Goal: Task Accomplishment & Management: Use online tool/utility

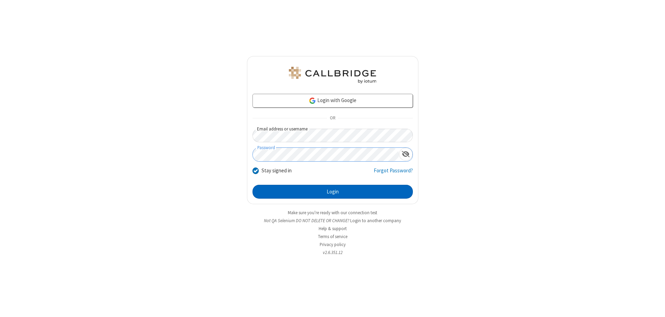
click at [333, 192] on button "Login" at bounding box center [333, 192] width 160 height 14
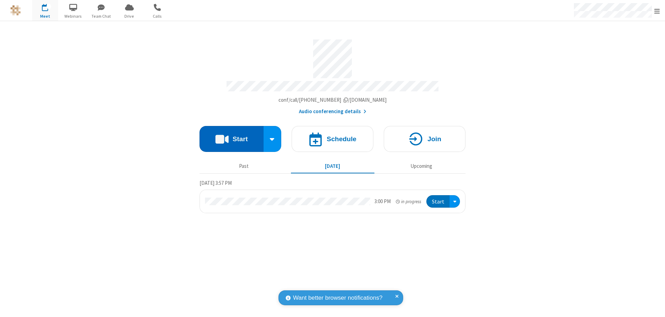
click at [231, 136] on button "Start" at bounding box center [232, 139] width 64 height 26
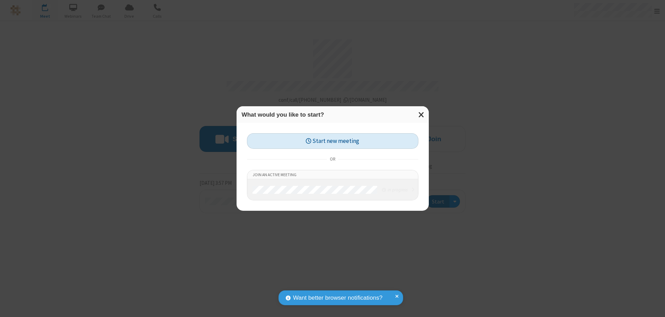
click at [333, 141] on button "Start new meeting" at bounding box center [333, 141] width 172 height 16
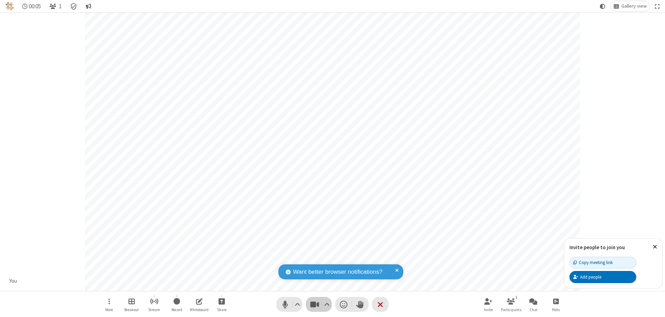
click at [315, 305] on span "Stop video (⌘+Shift+V)" at bounding box center [314, 305] width 10 height 10
click at [315, 305] on span "Start video (⌘+Shift+V)" at bounding box center [314, 305] width 10 height 10
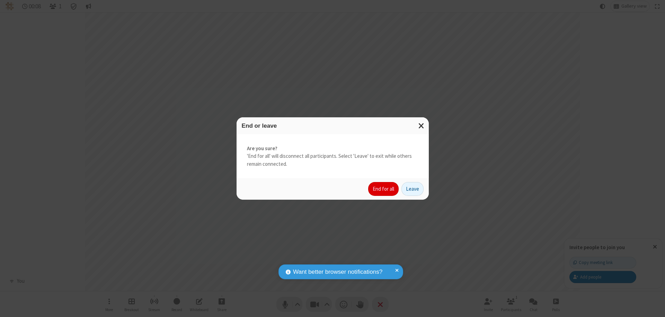
click at [384, 189] on button "End for all" at bounding box center [383, 189] width 30 height 14
